Goal: Share content: Share content

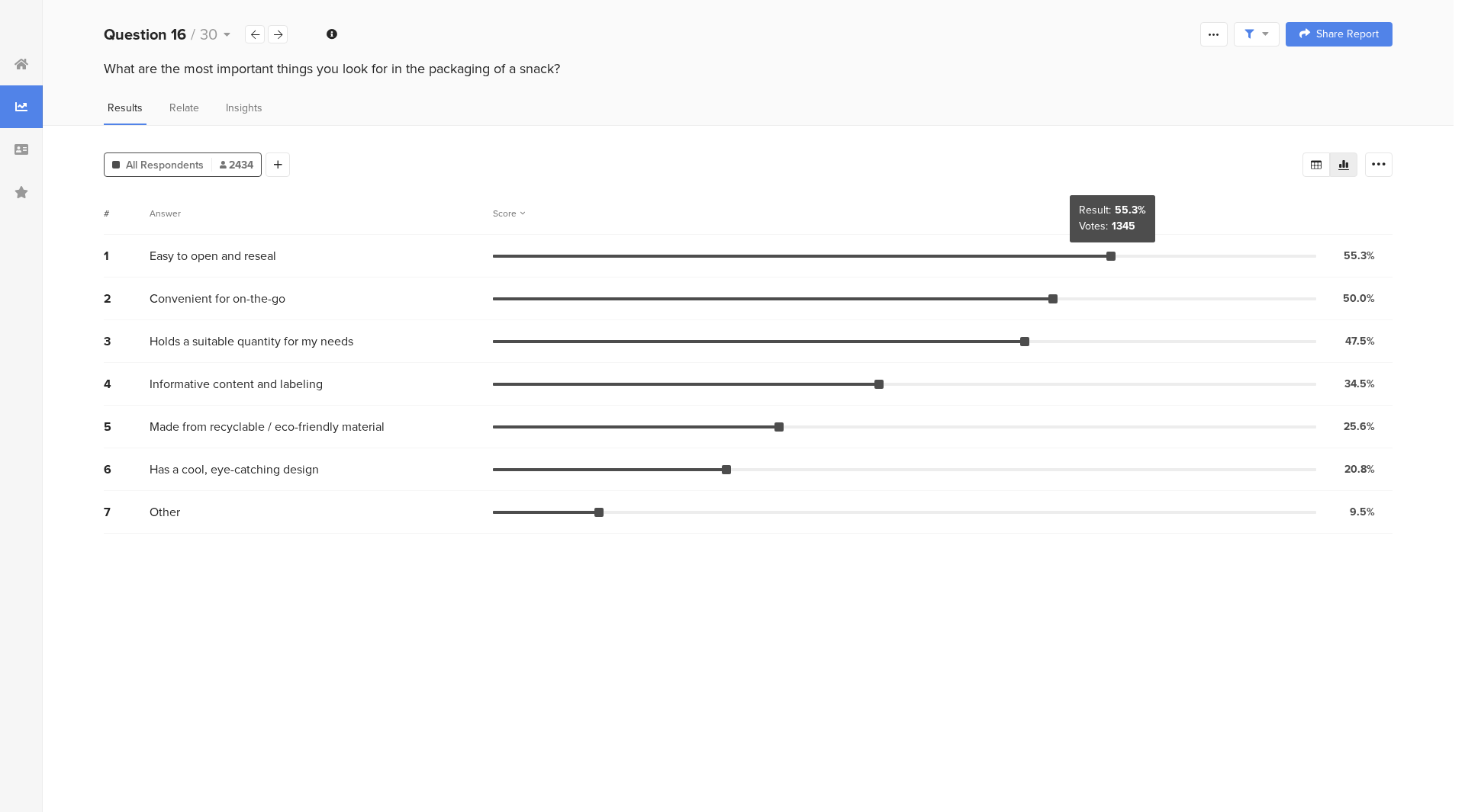
drag, startPoint x: 1112, startPoint y: 251, endPoint x: 1110, endPoint y: 260, distance: 9.2
click at [1110, 260] on div at bounding box center [1111, 256] width 9 height 9
drag, startPoint x: 1110, startPoint y: 260, endPoint x: 1144, endPoint y: 260, distance: 34.0
click at [1144, 260] on div "1 Easy to open and reseal 55.3% 1345 votes" at bounding box center [748, 256] width 1289 height 43
click at [1113, 255] on div at bounding box center [1111, 256] width 9 height 9
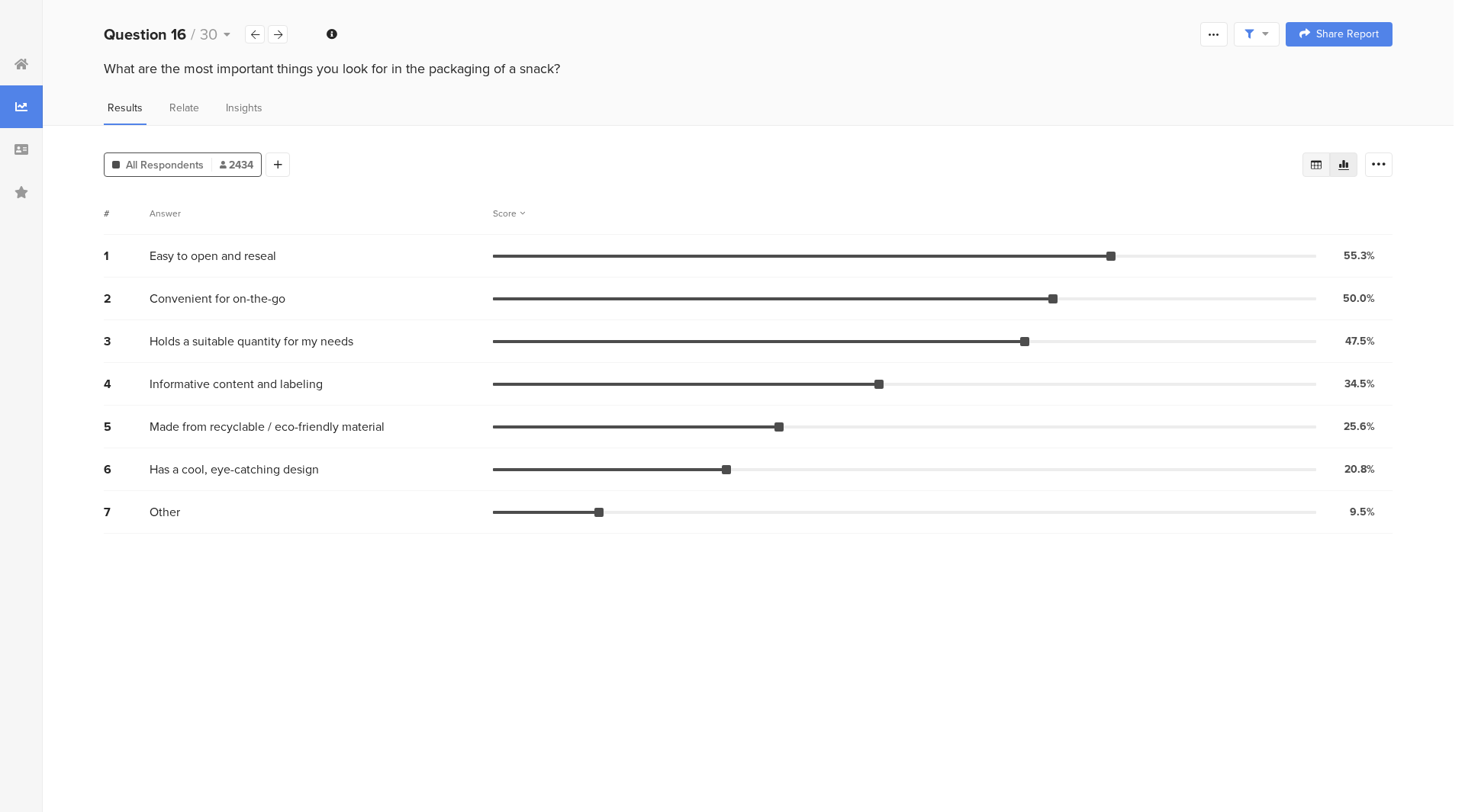
click at [1317, 161] on icon at bounding box center [1316, 165] width 11 height 9
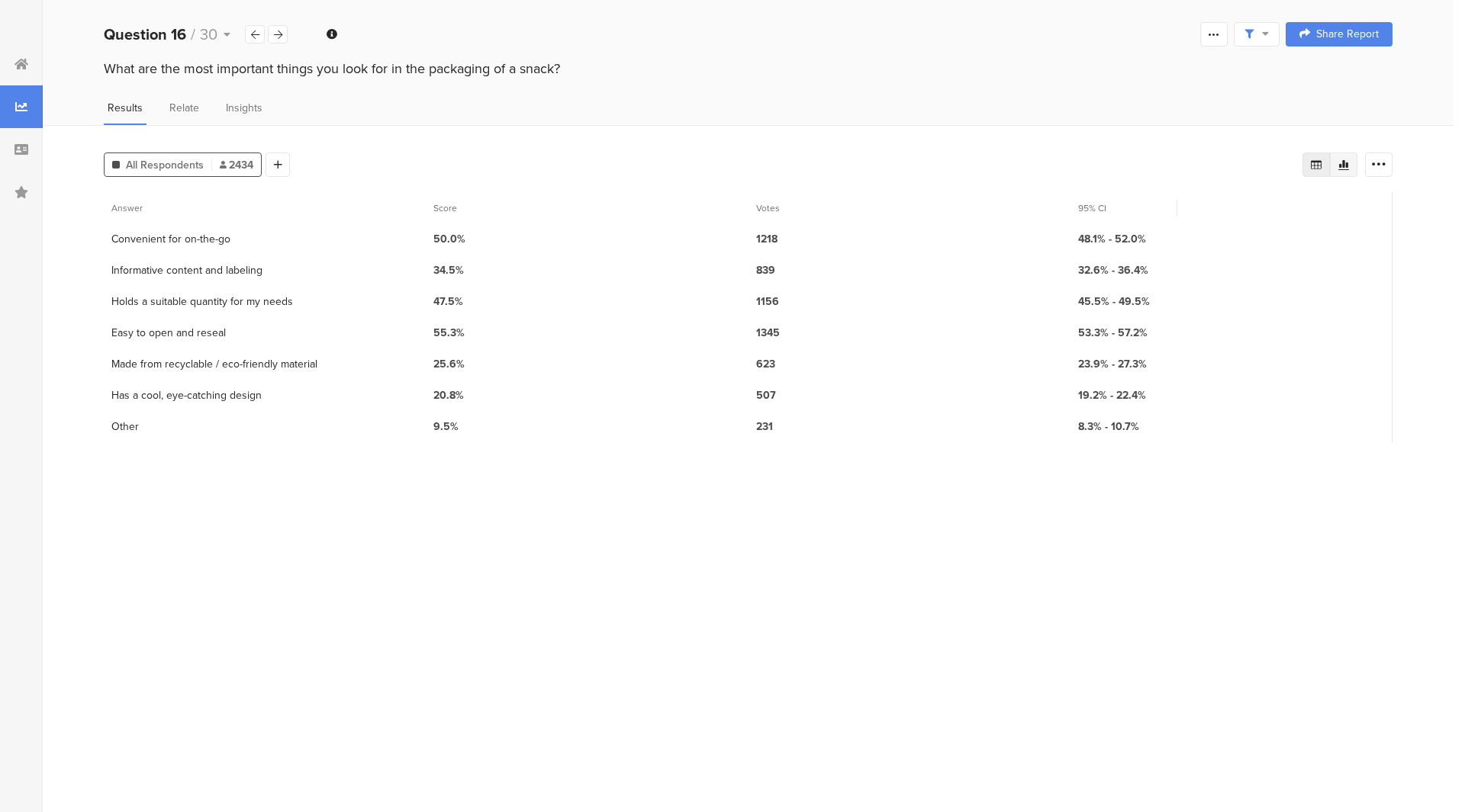
click at [1345, 174] on div at bounding box center [1344, 164] width 28 height 25
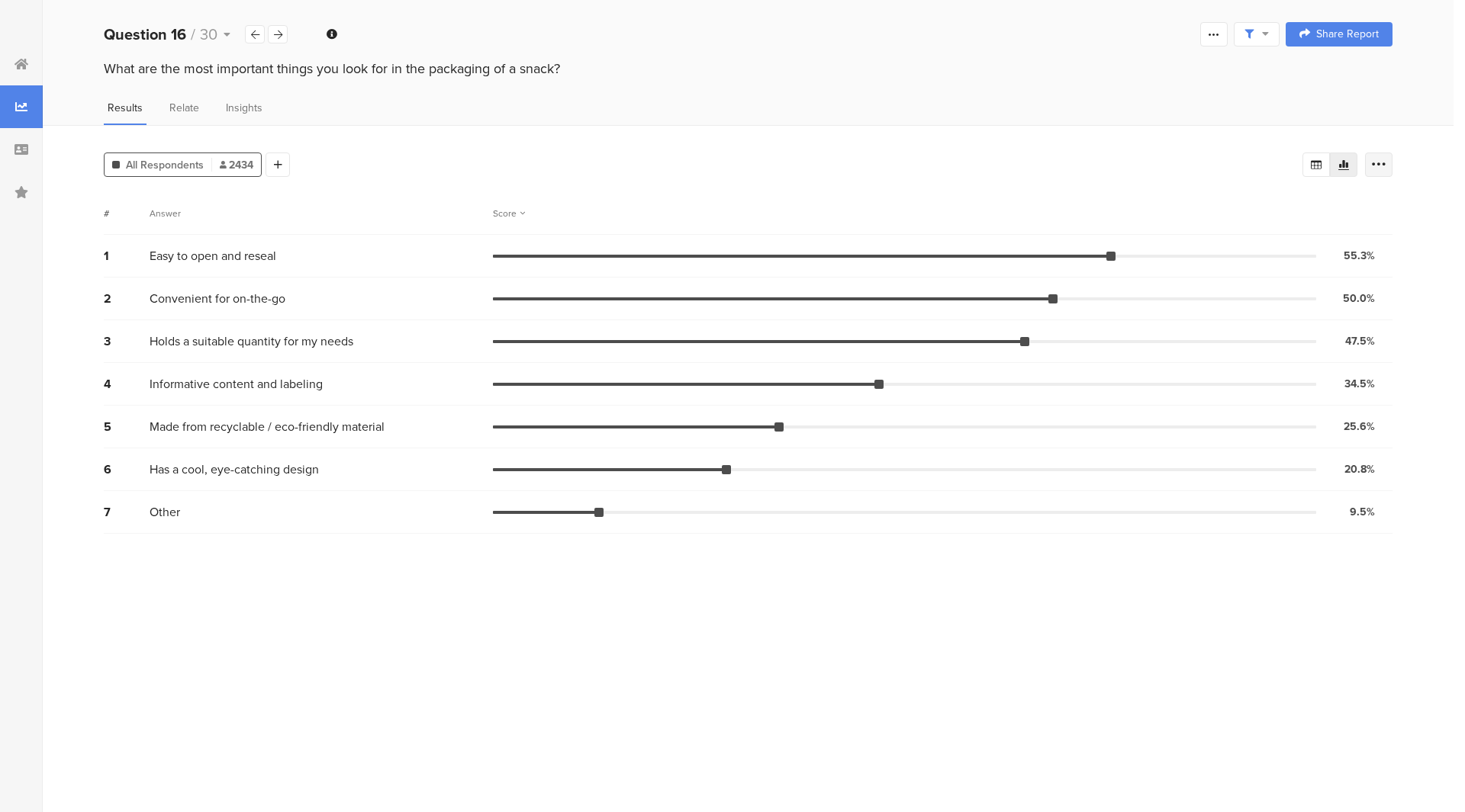
click at [1372, 175] on div at bounding box center [1379, 164] width 28 height 25
click at [1359, 270] on span at bounding box center [1368, 274] width 23 height 12
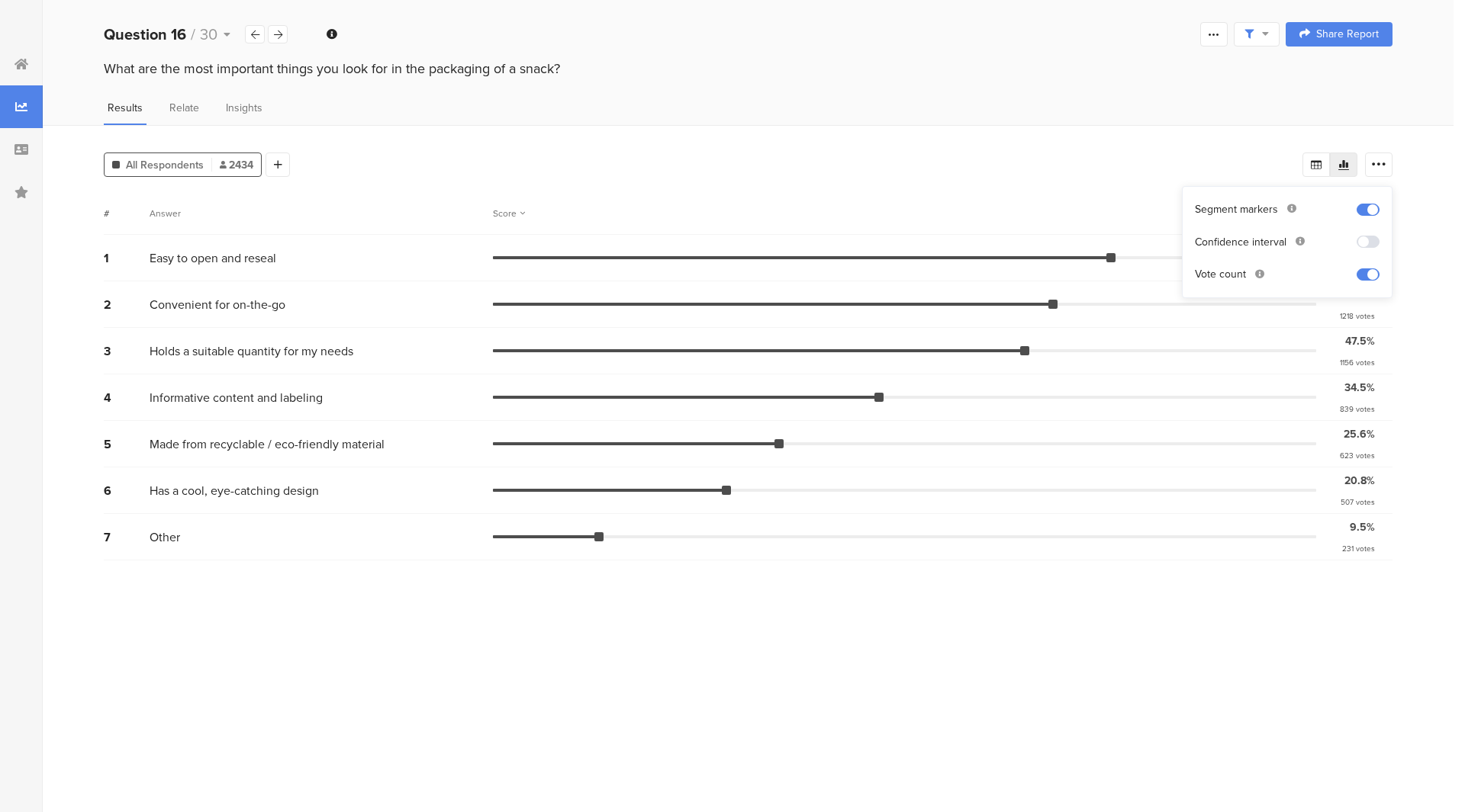
click at [1365, 271] on span at bounding box center [1368, 274] width 23 height 12
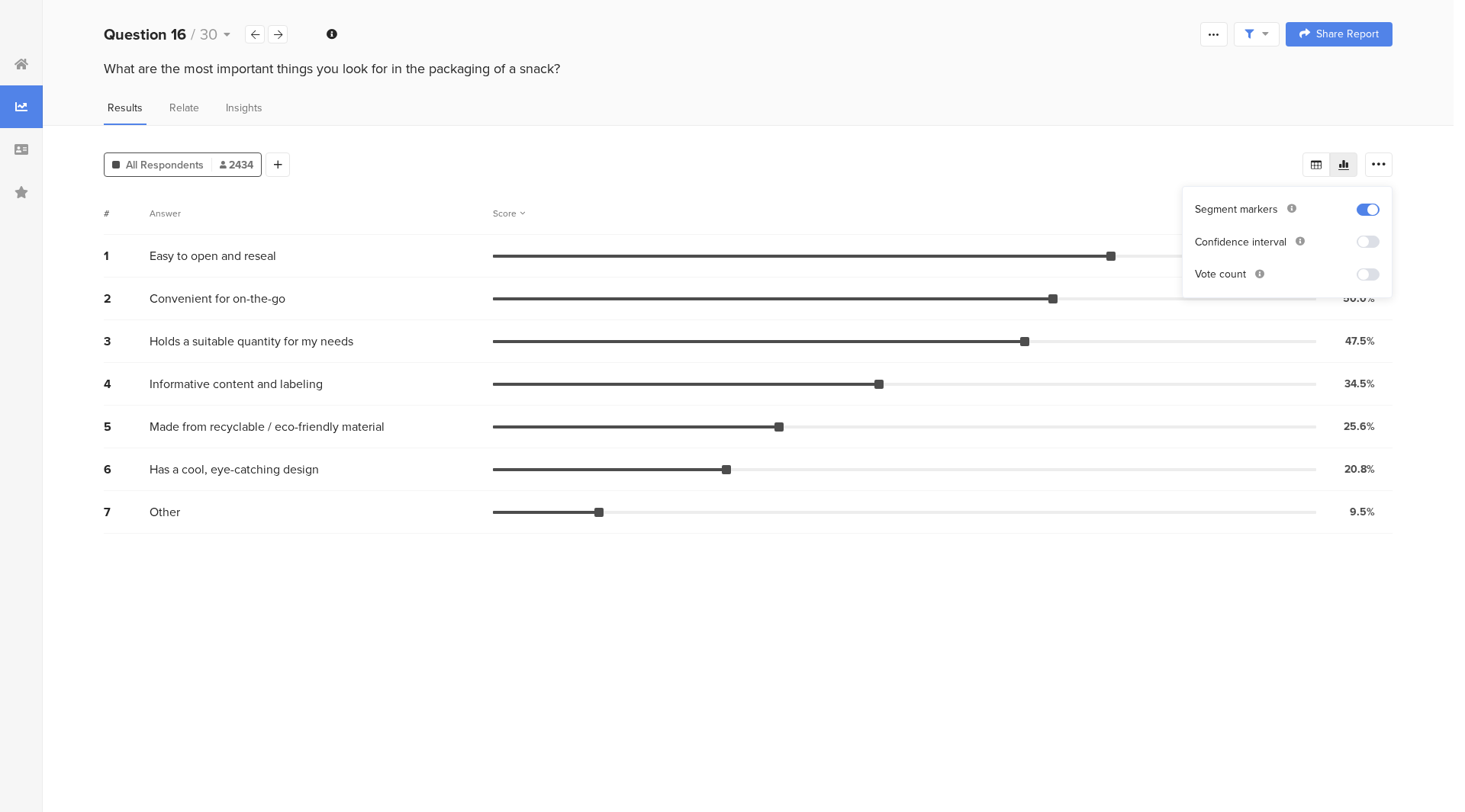
click at [1365, 271] on span at bounding box center [1368, 274] width 23 height 12
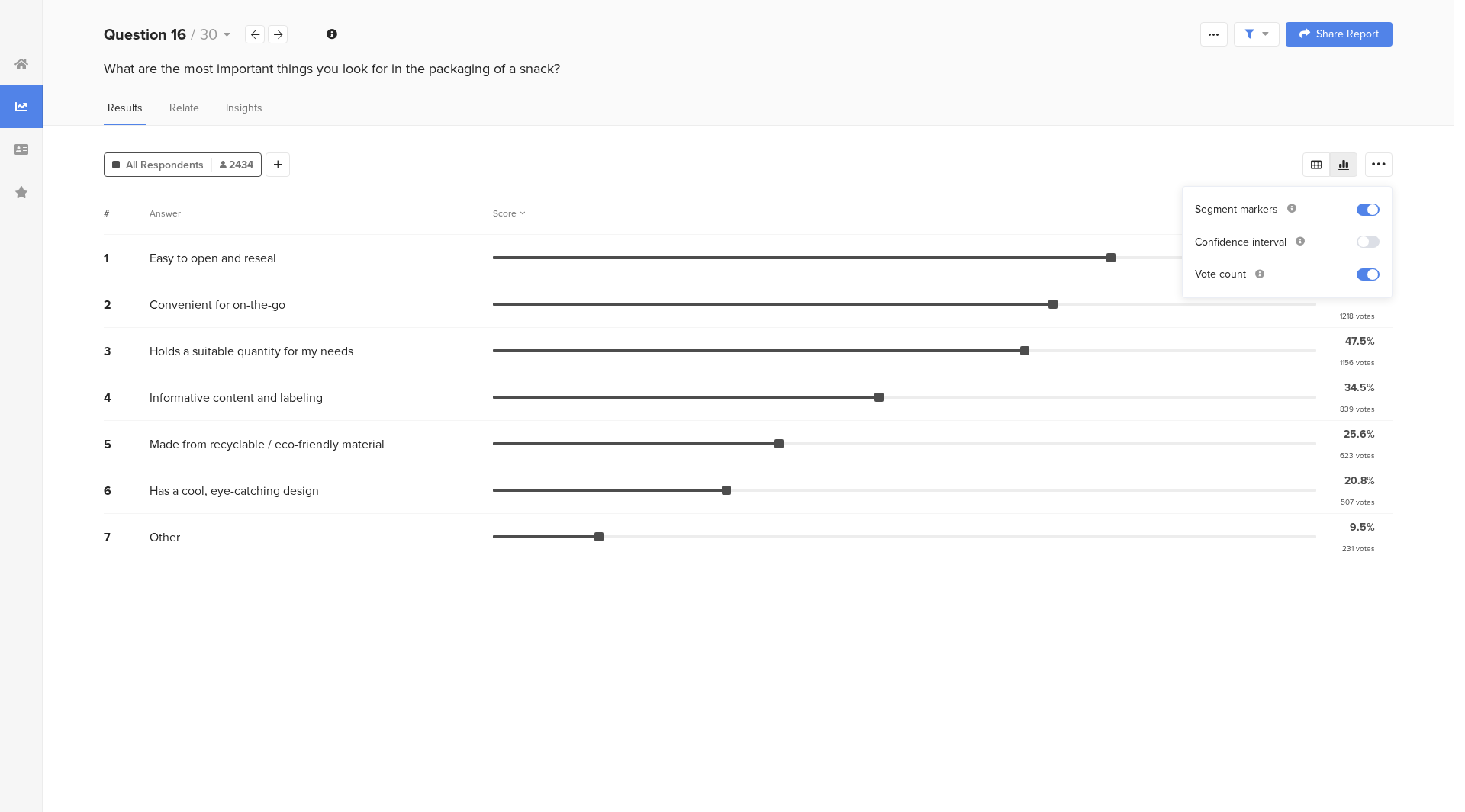
click at [1365, 244] on span at bounding box center [1368, 241] width 23 height 12
click at [1097, 656] on section "# Answer Score 1 Easy to open and reseal 55.3% 1345 votes 2 Convenient for on-t…" at bounding box center [748, 497] width 1289 height 609
click at [1211, 35] on icon at bounding box center [1213, 34] width 12 height 12
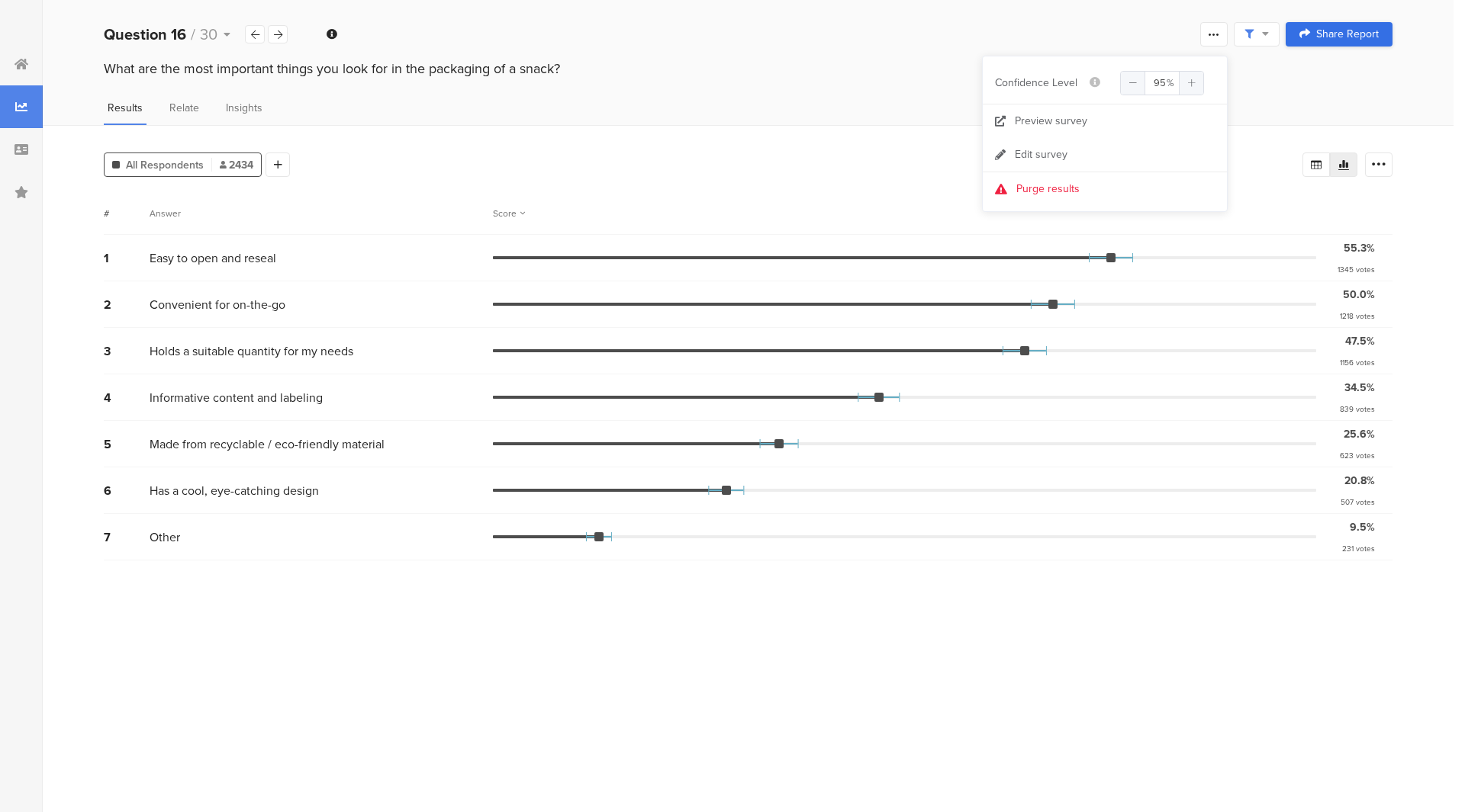
click at [1329, 37] on span "Share Report" at bounding box center [1347, 35] width 62 height 11
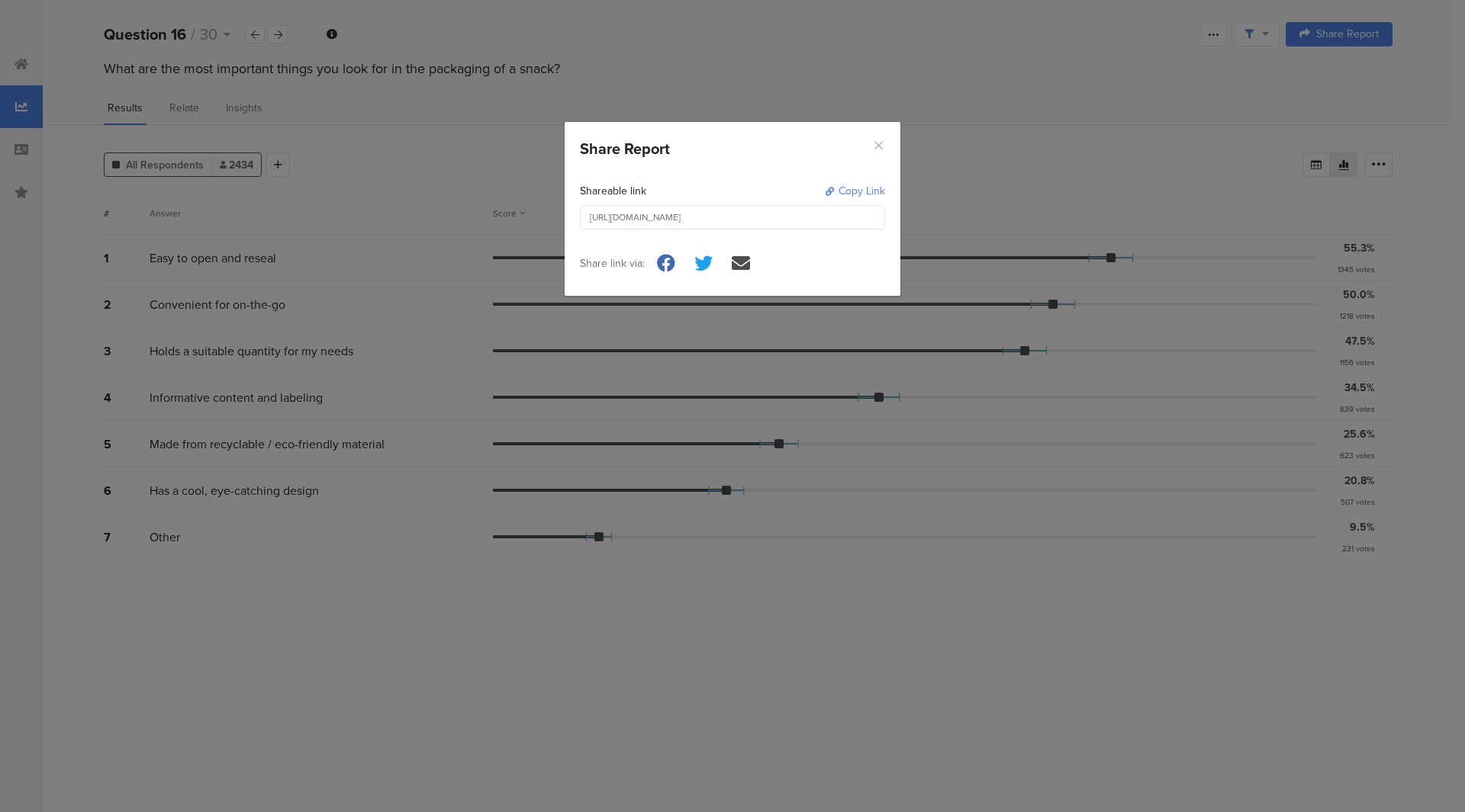
click at [879, 143] on icon "Close" at bounding box center [879, 145] width 13 height 13
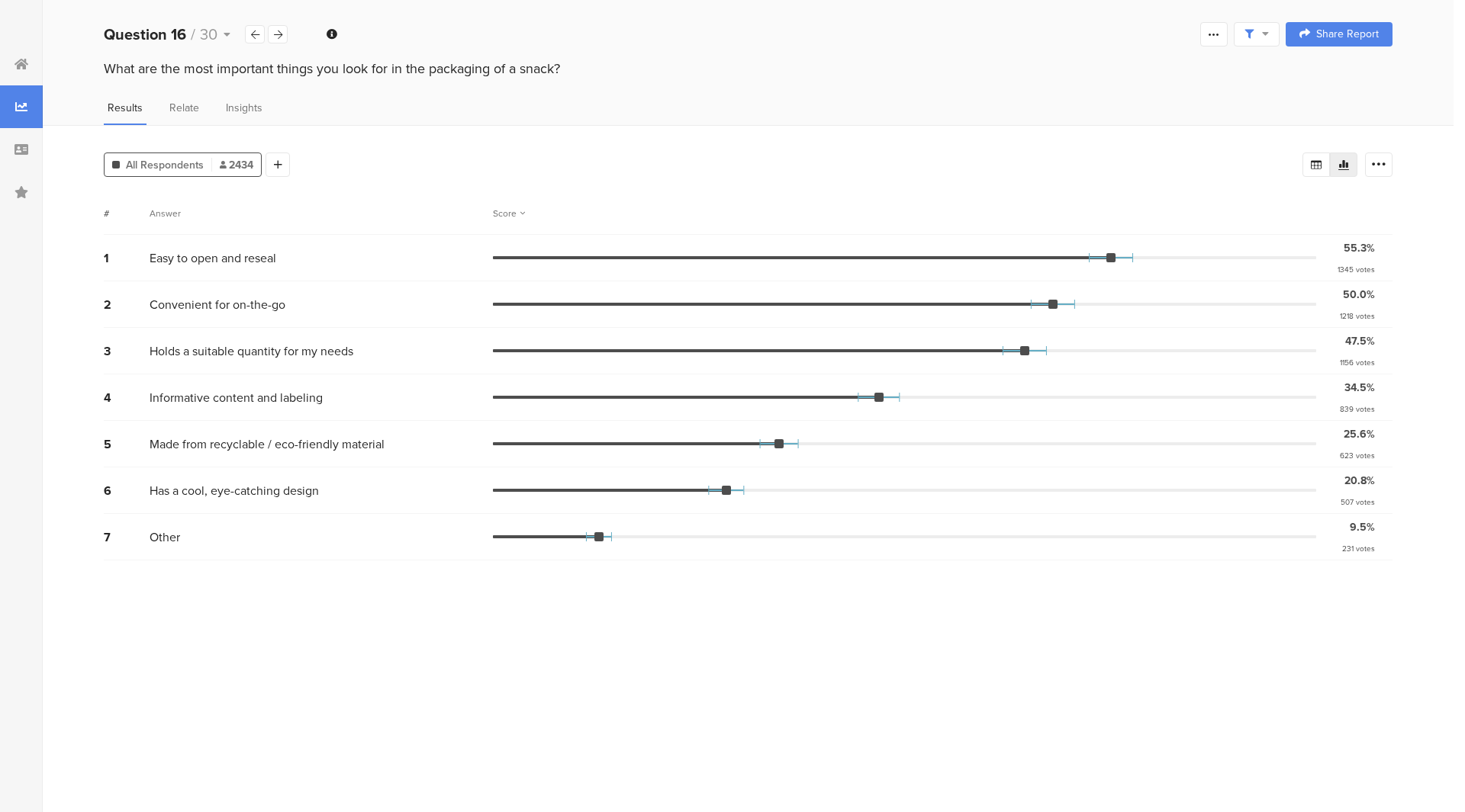
click at [699, 624] on section "# Answer Score 1 Easy to open and reseal 55.3% 1345 votes 2 Convenient for on-t…" at bounding box center [748, 497] width 1289 height 609
click at [1369, 32] on span "Share Report" at bounding box center [1347, 35] width 62 height 11
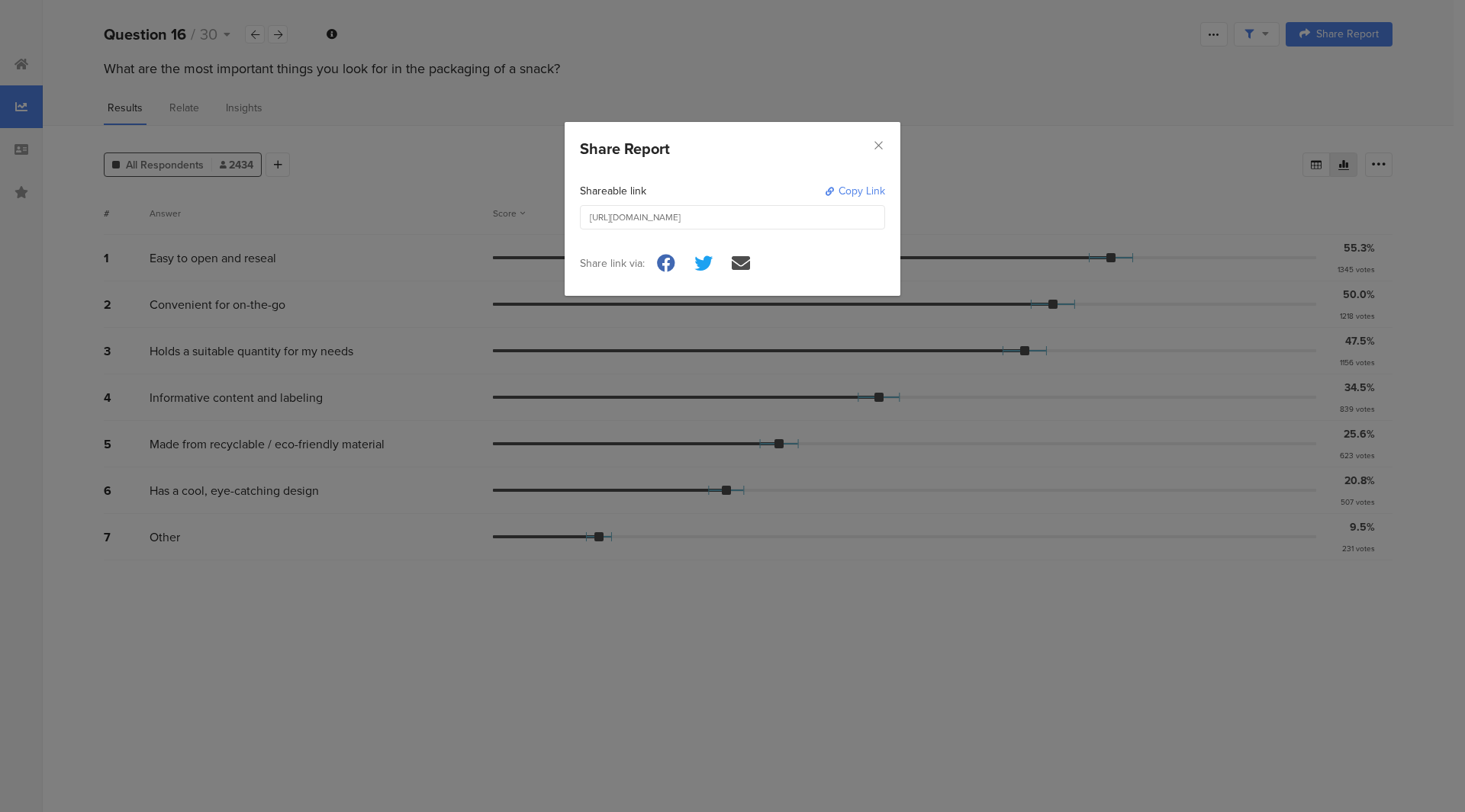
click at [841, 184] on div "Copy Link" at bounding box center [861, 191] width 47 height 16
